Goal: Information Seeking & Learning: Find contact information

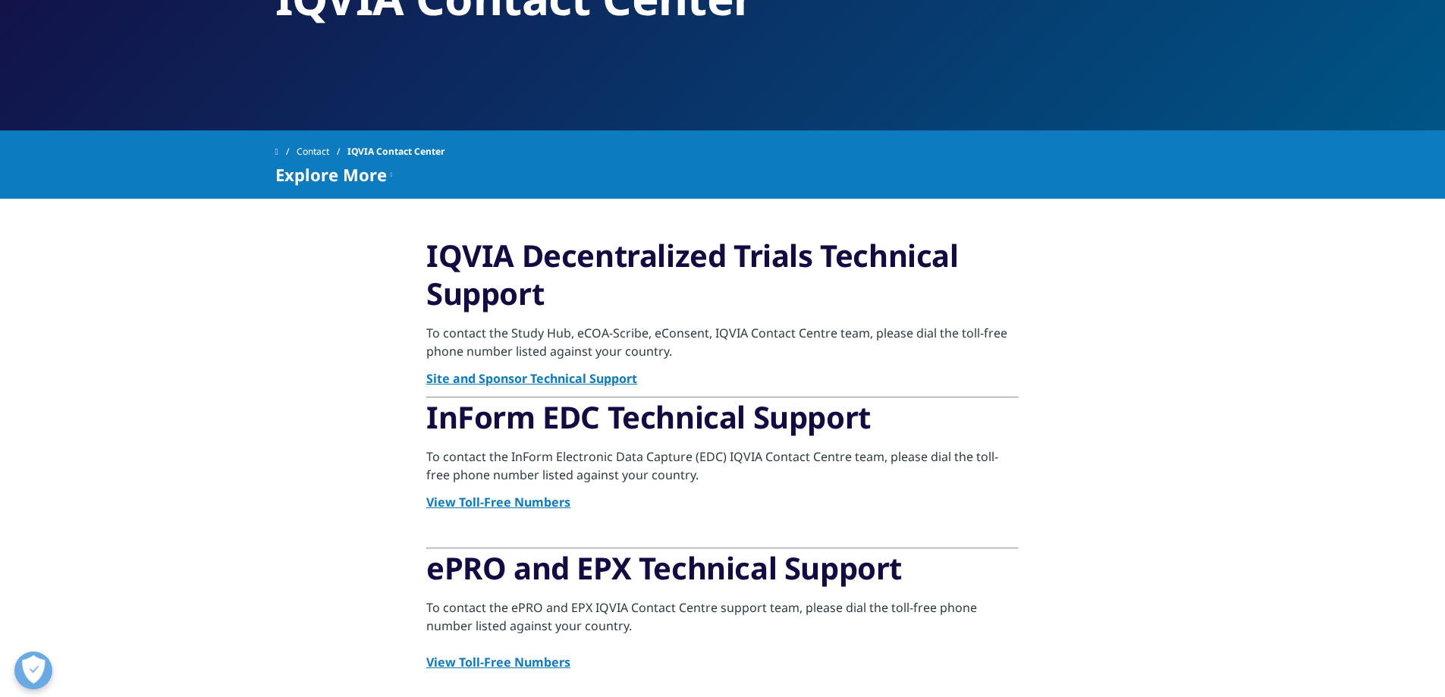
scroll to position [228, 0]
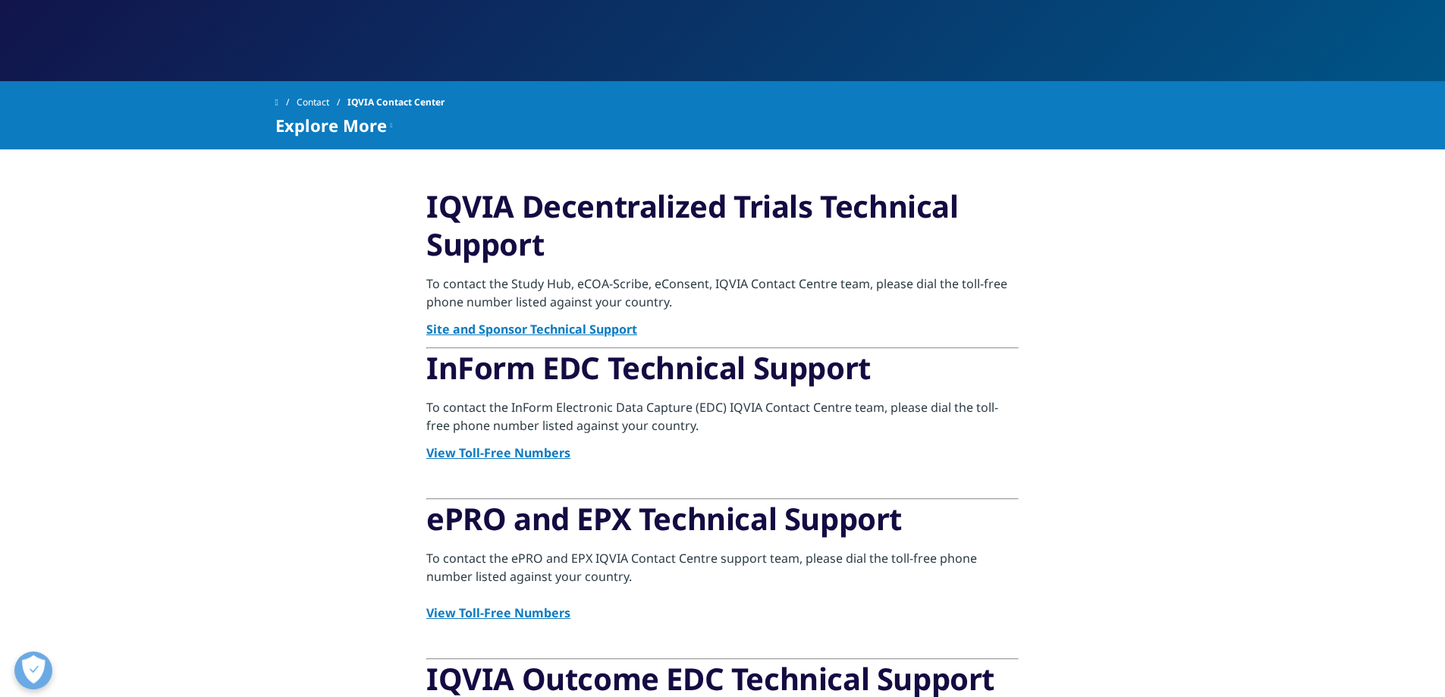
click at [501, 325] on link "Site and Sponsor Technical Support" at bounding box center [531, 329] width 211 height 17
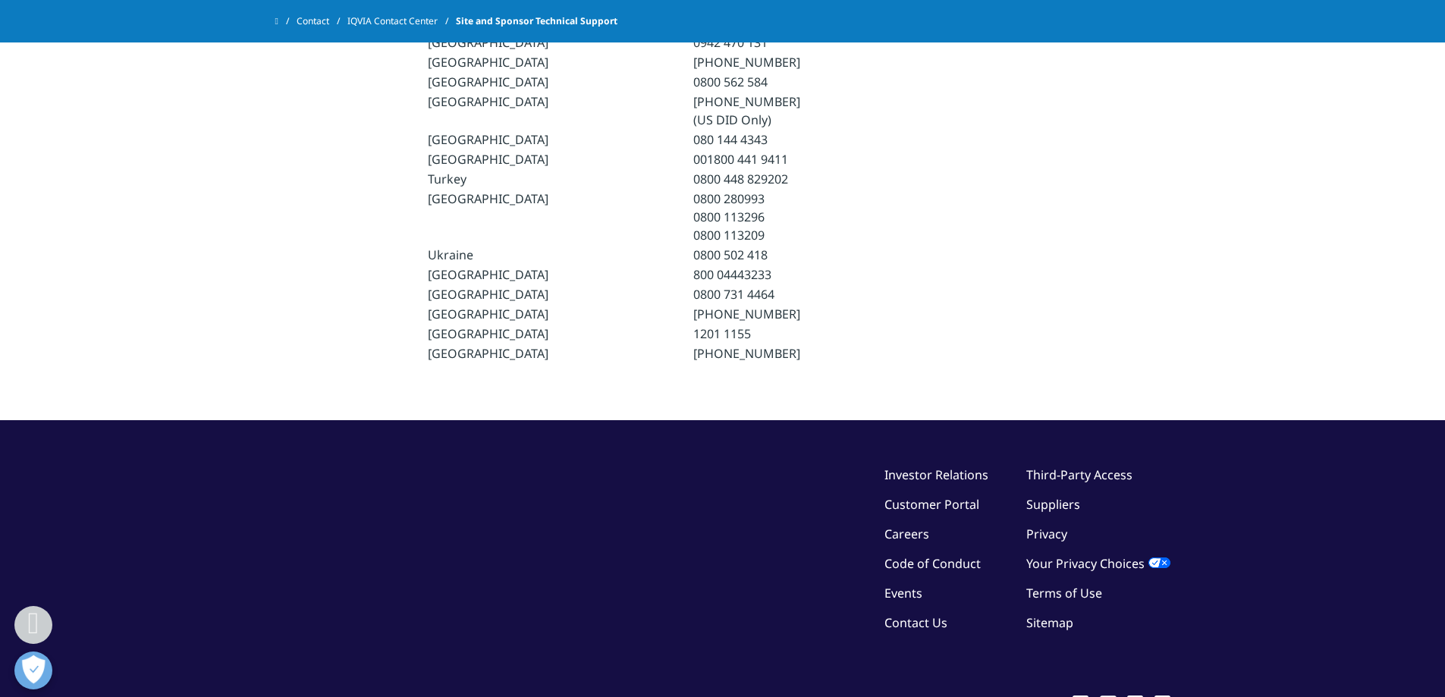
scroll to position [2503, 0]
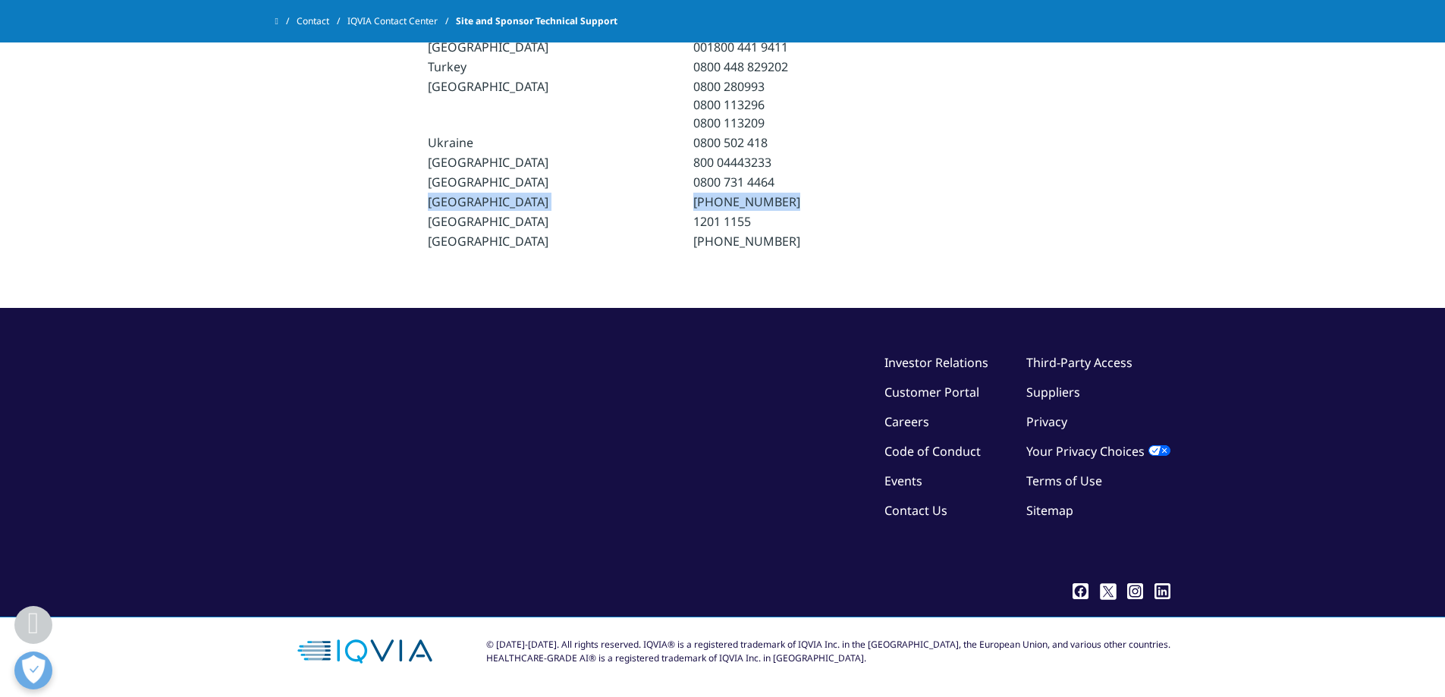
drag, startPoint x: 729, startPoint y: 232, endPoint x: 398, endPoint y: 228, distance: 330.8
copy tr "United States (833) 694 7842"
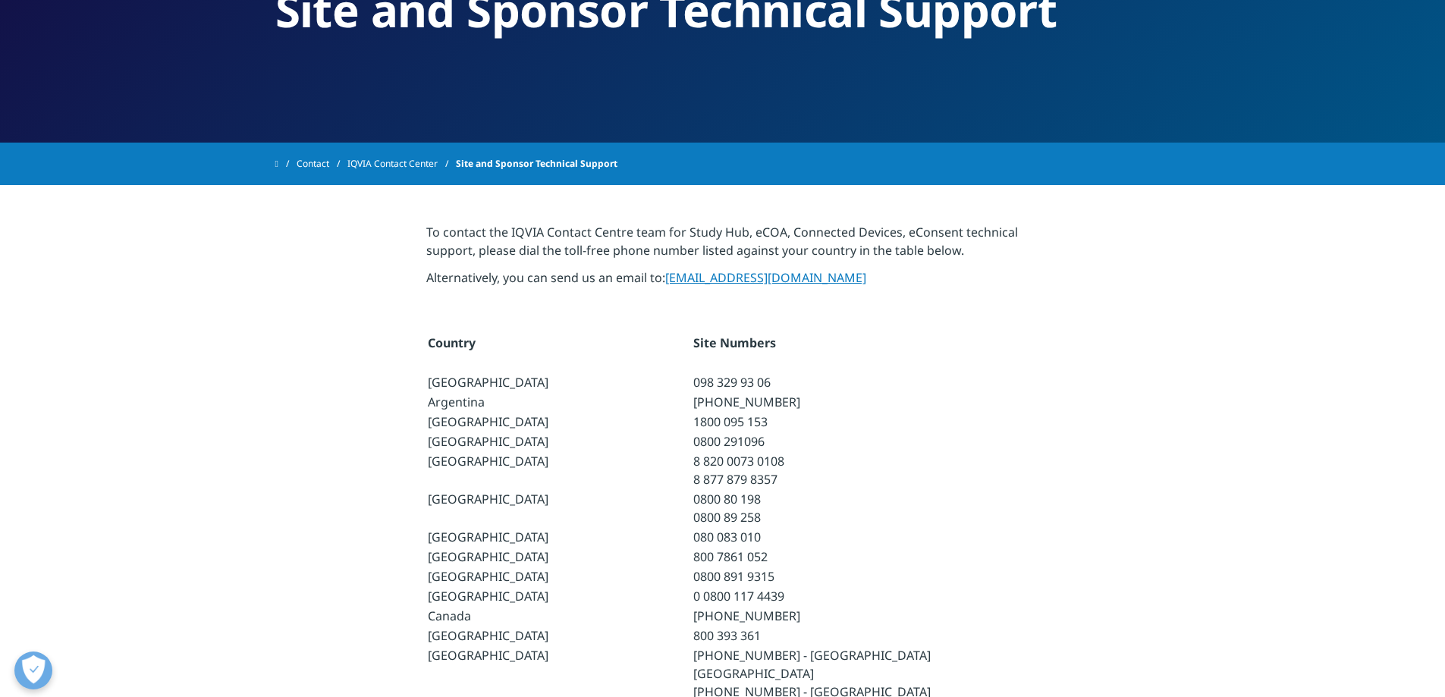
scroll to position [0, 0]
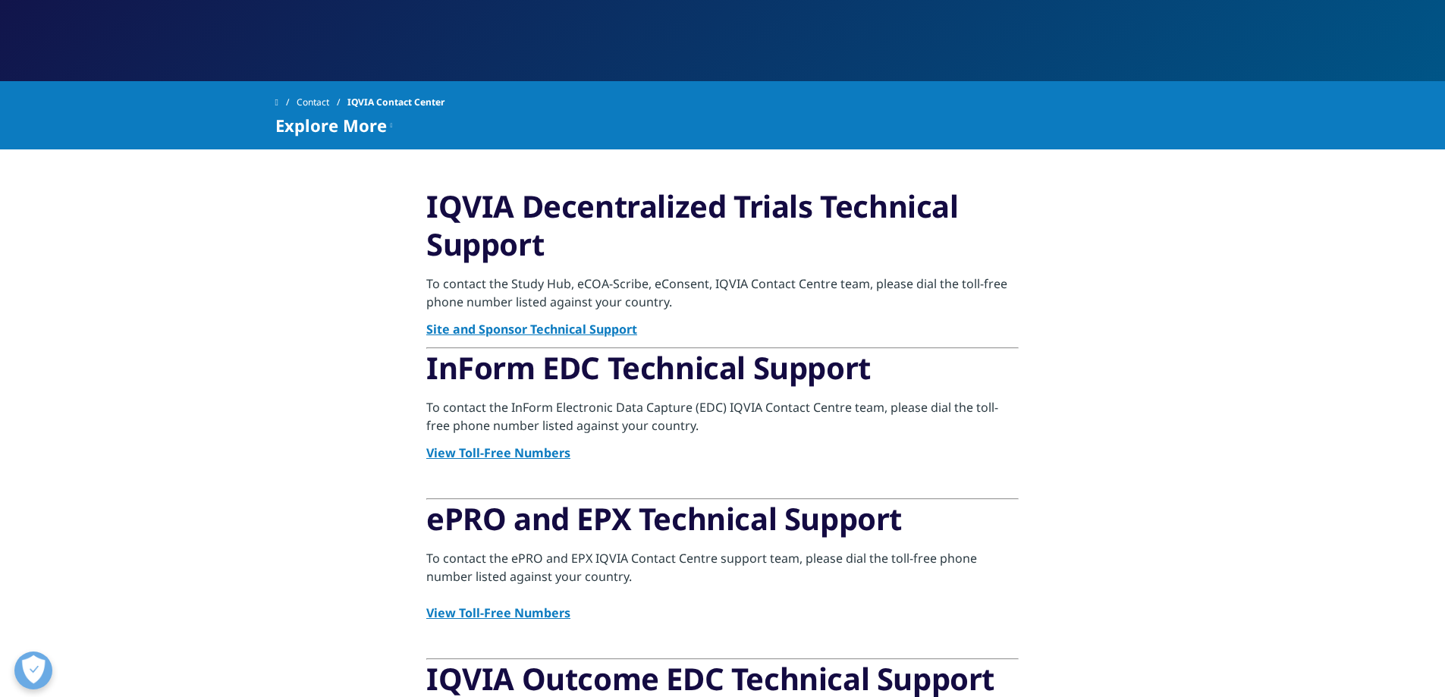
click at [564, 329] on link "Site and Sponsor Technical Support" at bounding box center [531, 329] width 211 height 17
